Goal: Find specific page/section: Find specific page/section

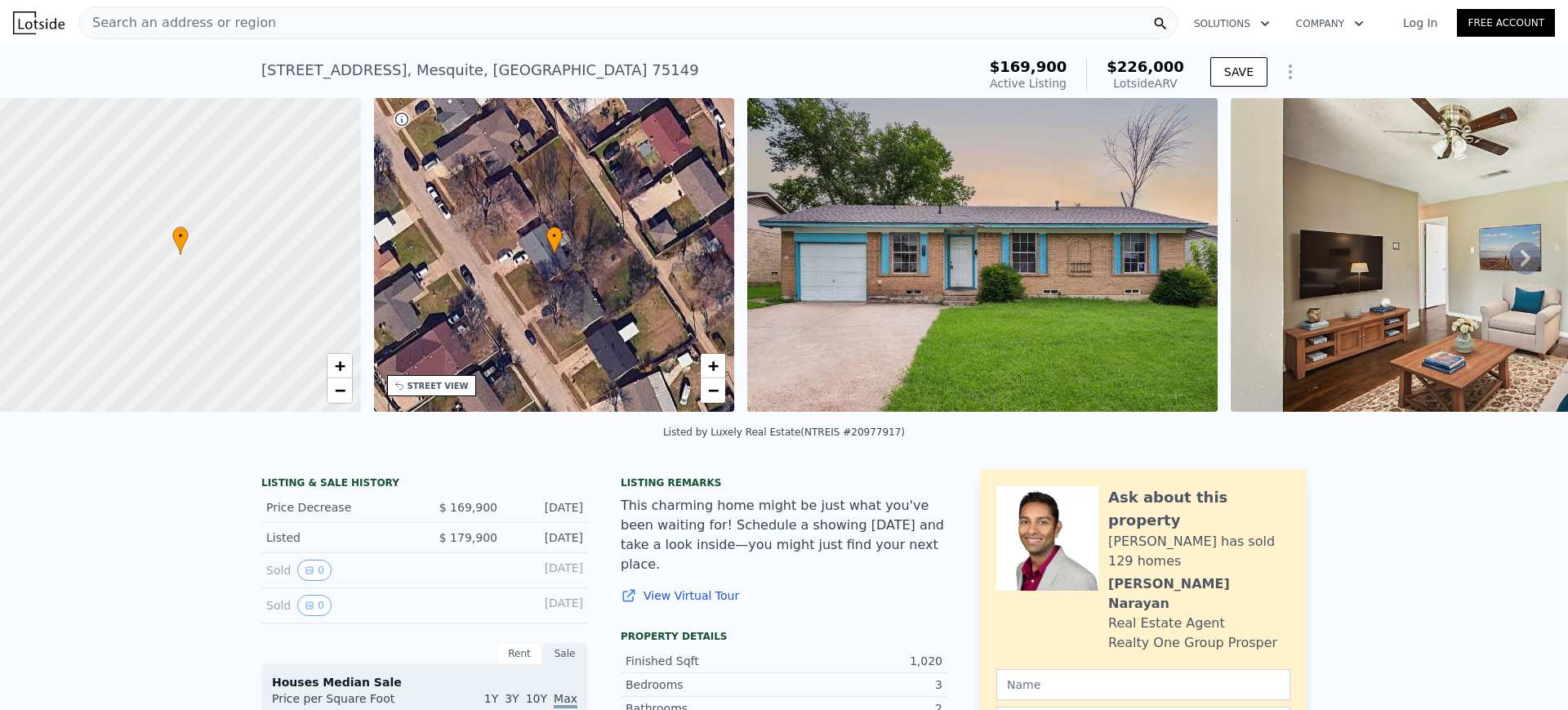
click at [432, 16] on div "Search an address or region" at bounding box center [628, 23] width 1099 height 33
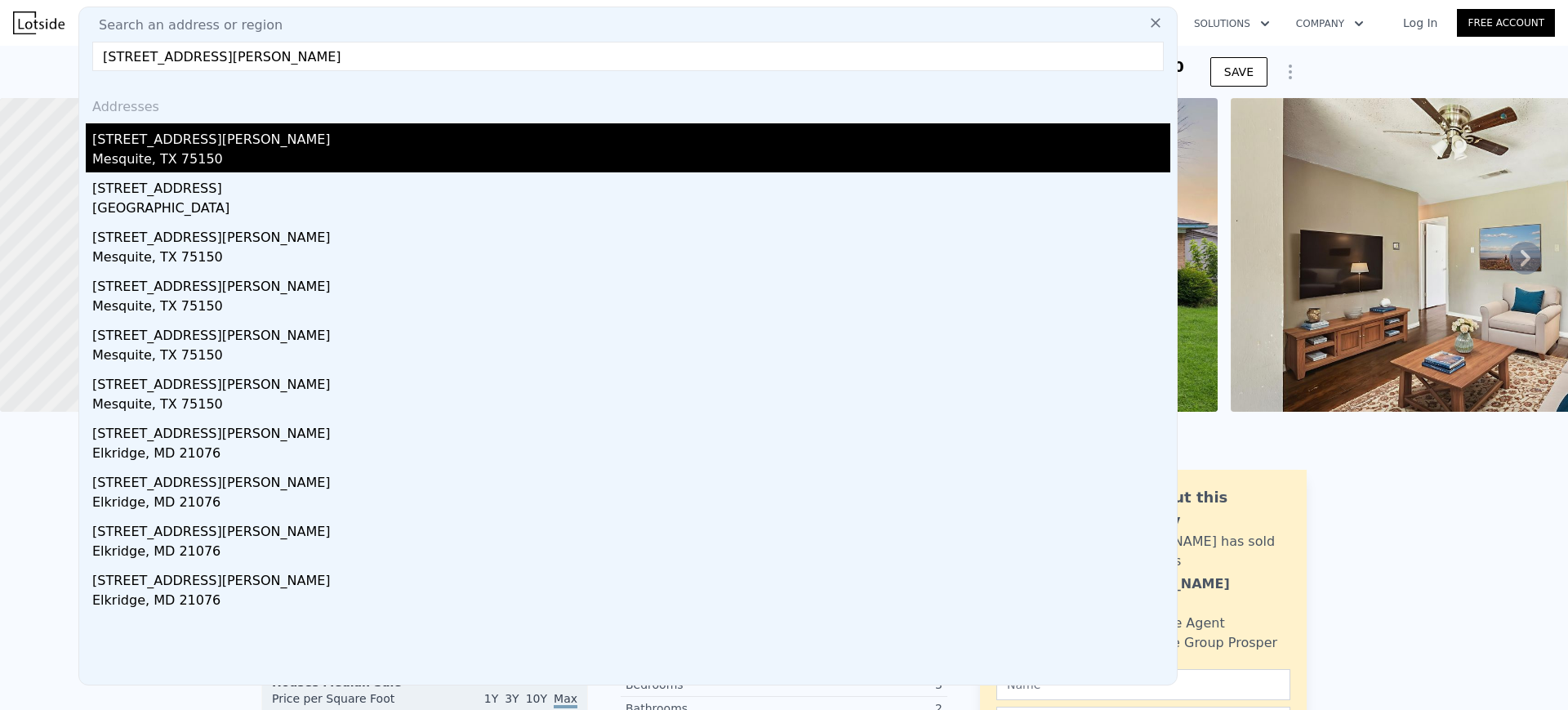
type input "[STREET_ADDRESS][PERSON_NAME]"
click at [153, 153] on div "Mesquite, TX 75150" at bounding box center [631, 161] width 1078 height 23
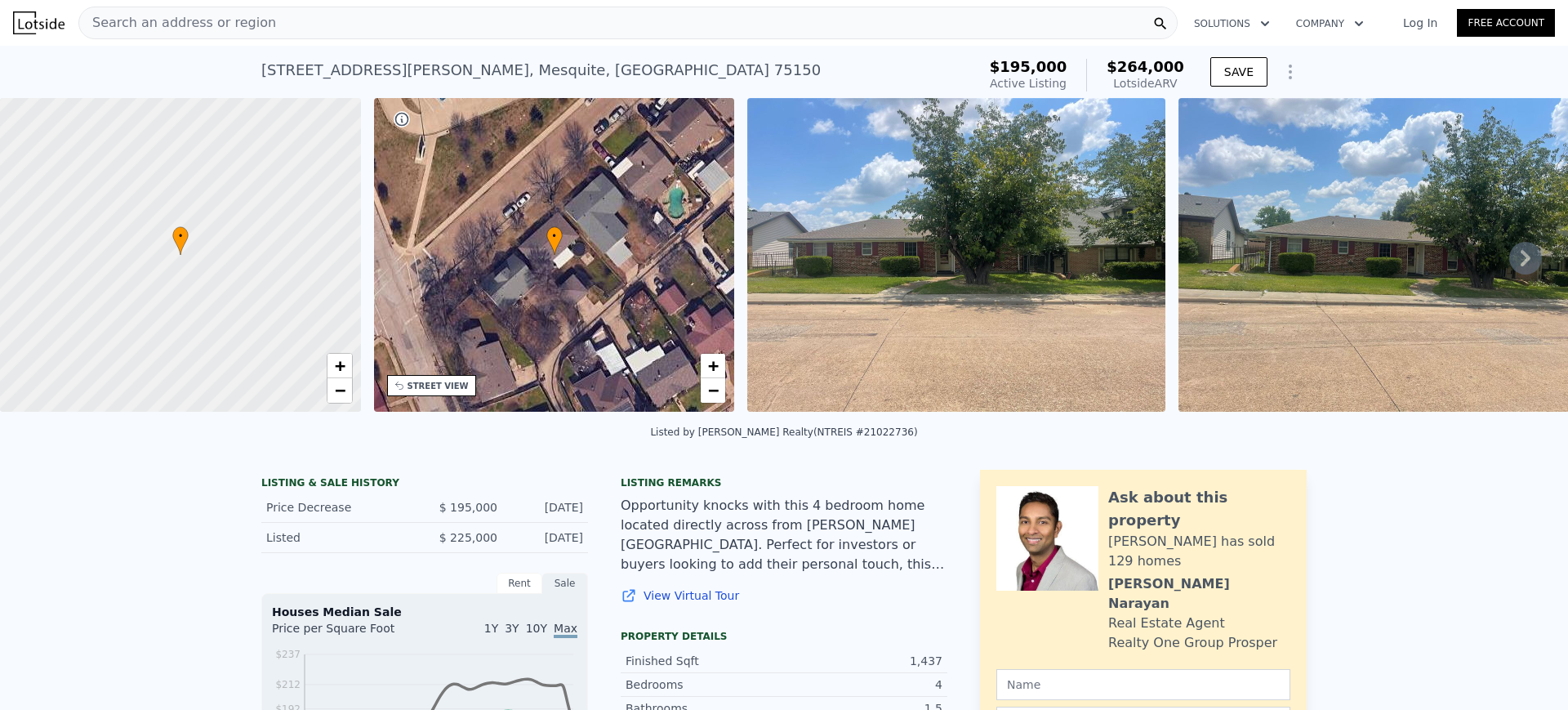
scroll to position [1337, 0]
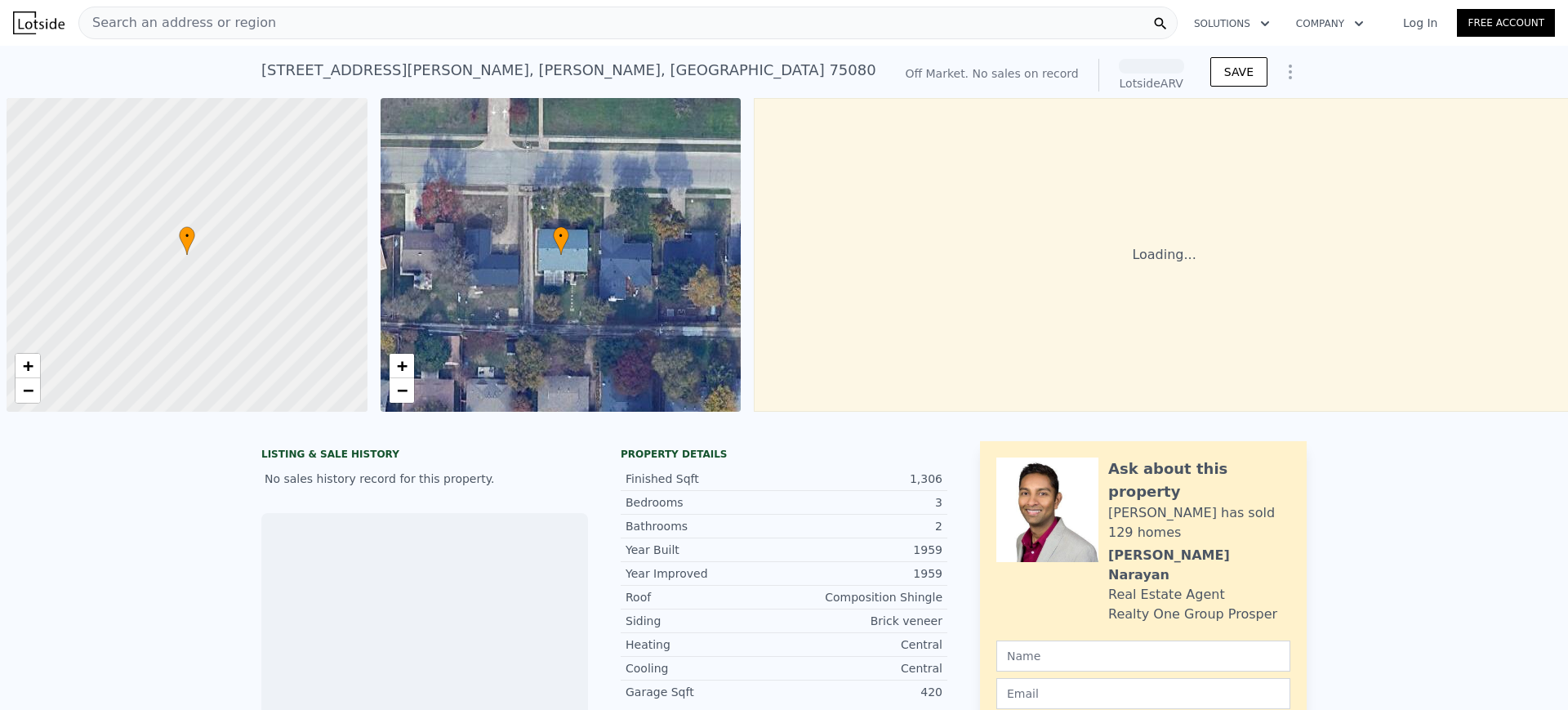
scroll to position [0, 7]
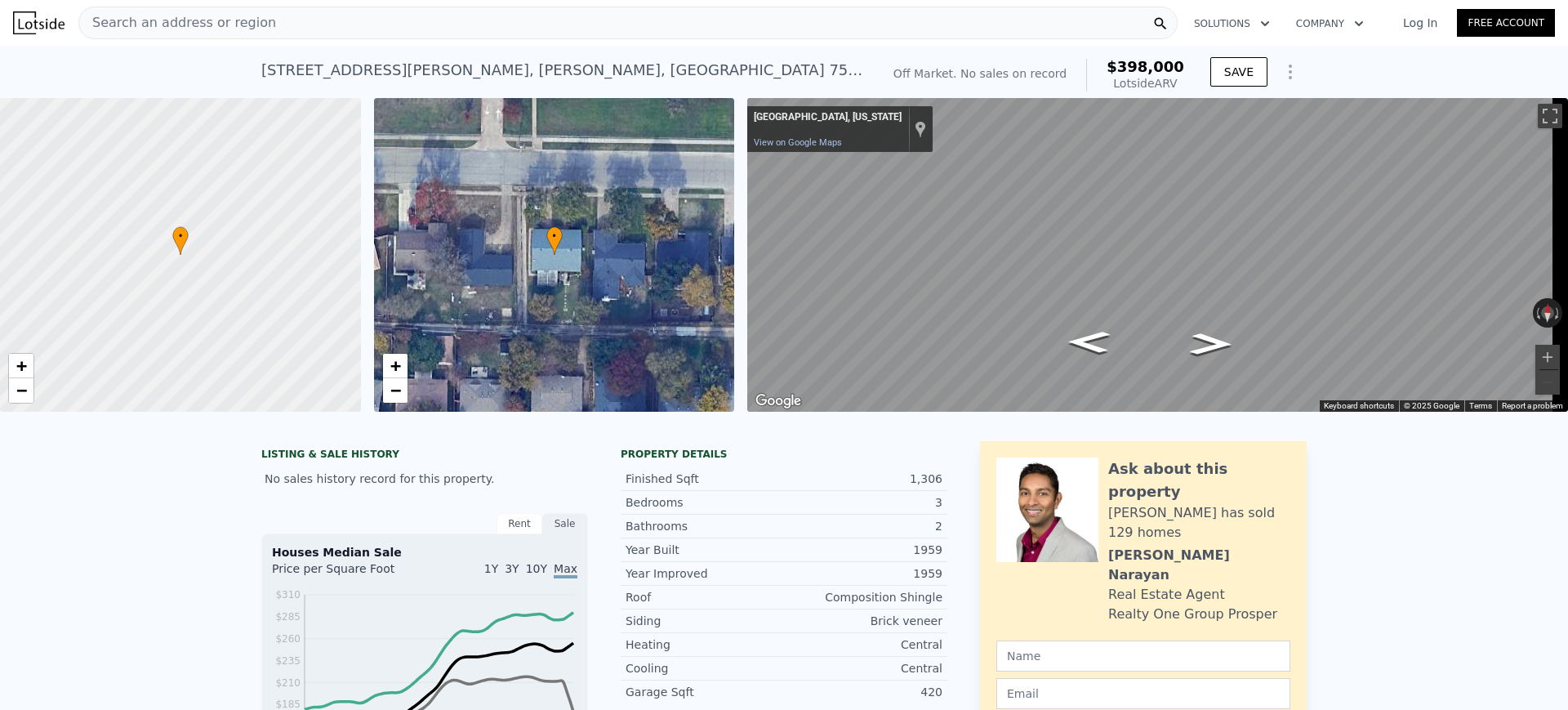
click at [470, 22] on div "Search an address or region" at bounding box center [628, 23] width 1099 height 33
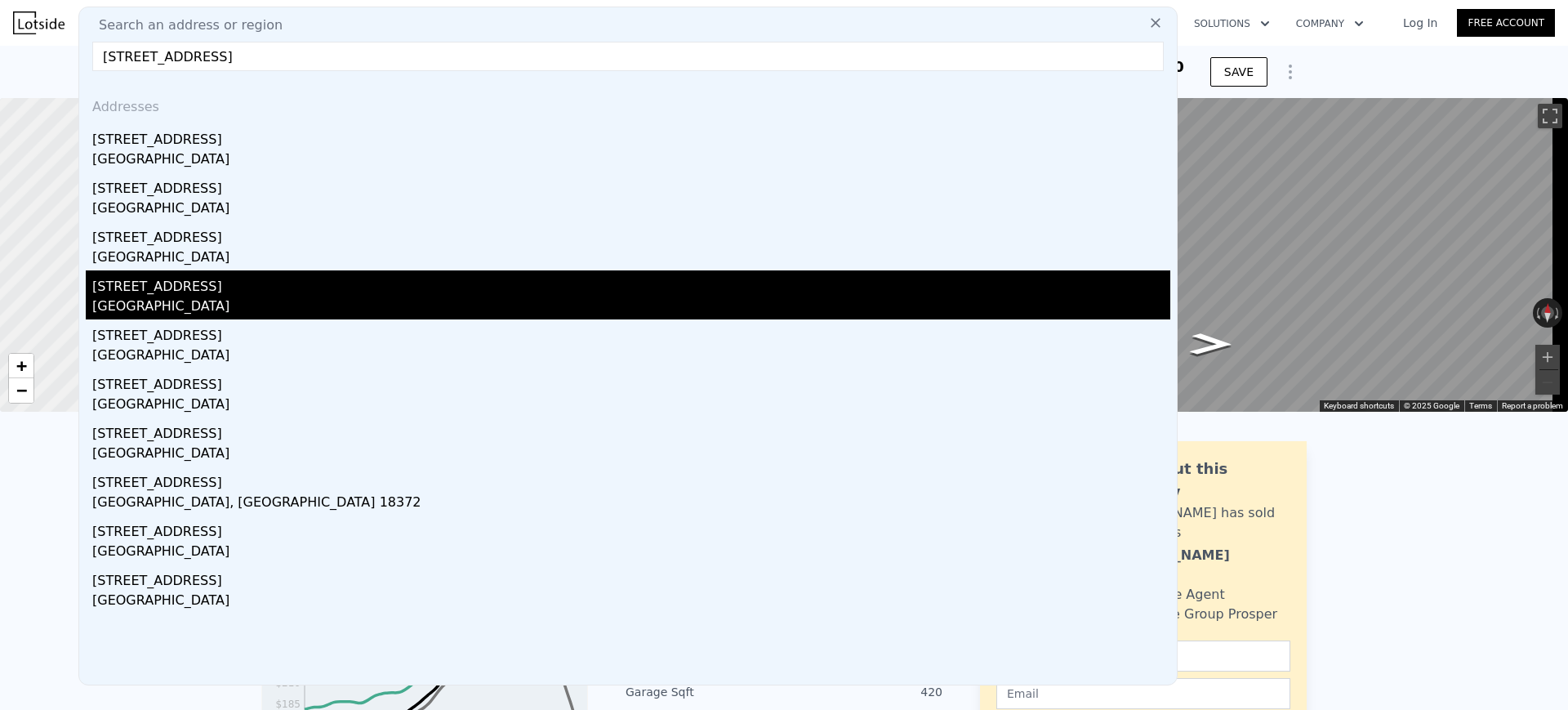
type input "525 birchwood drive"
click at [226, 297] on div "Garland, TX 75043" at bounding box center [631, 308] width 1078 height 23
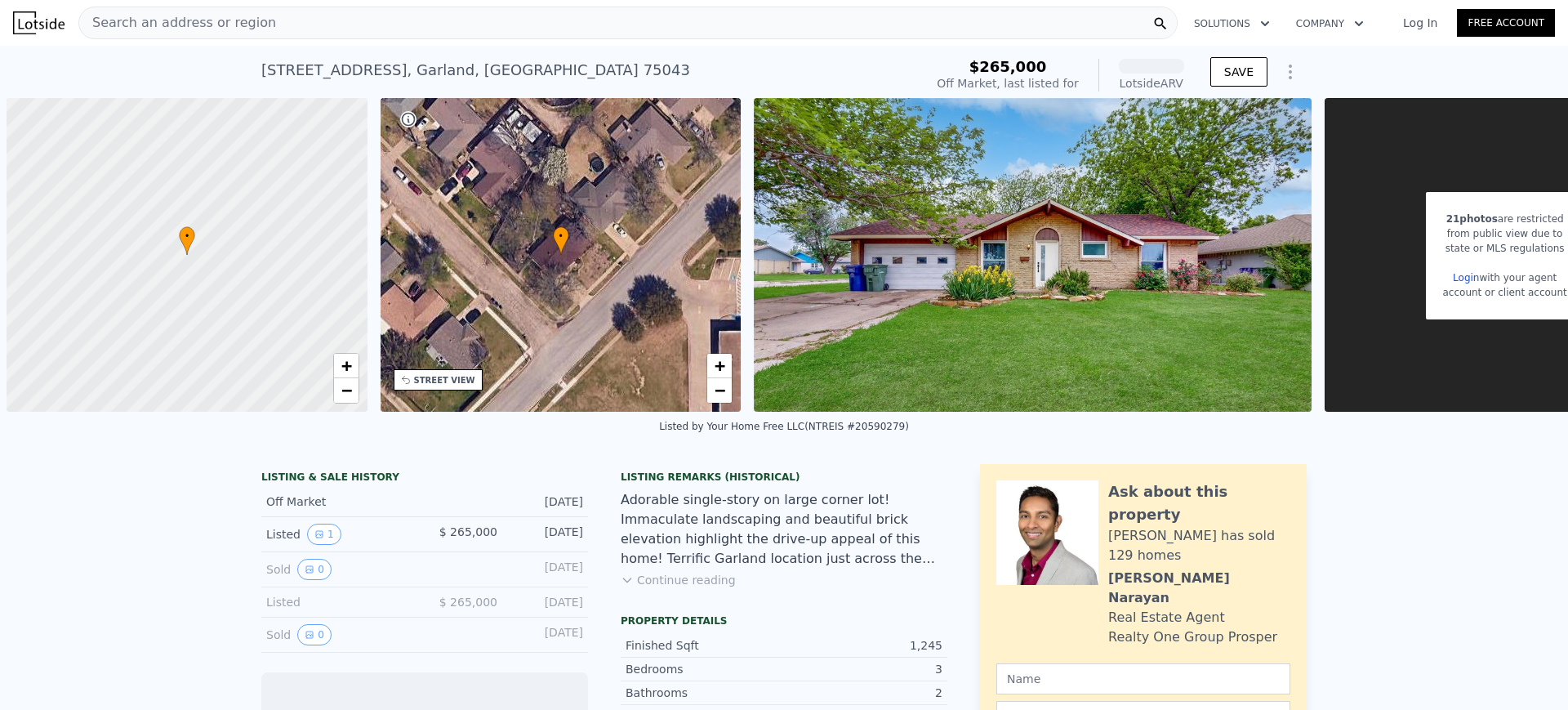
scroll to position [0, 7]
